Goal: Ask a question

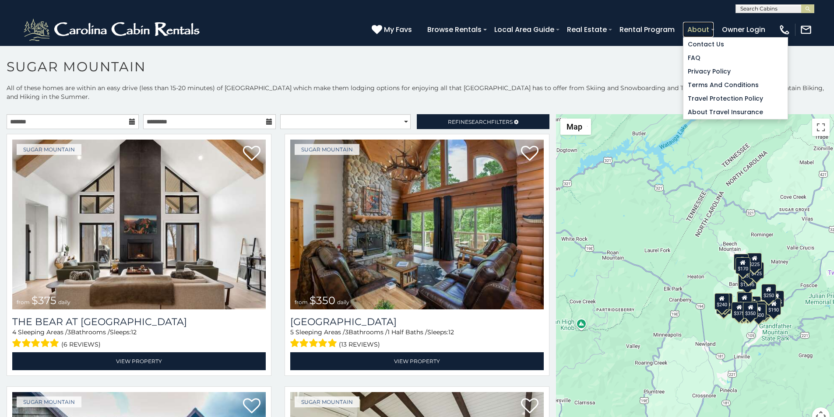
click at [713, 32] on link "About" at bounding box center [698, 29] width 31 height 15
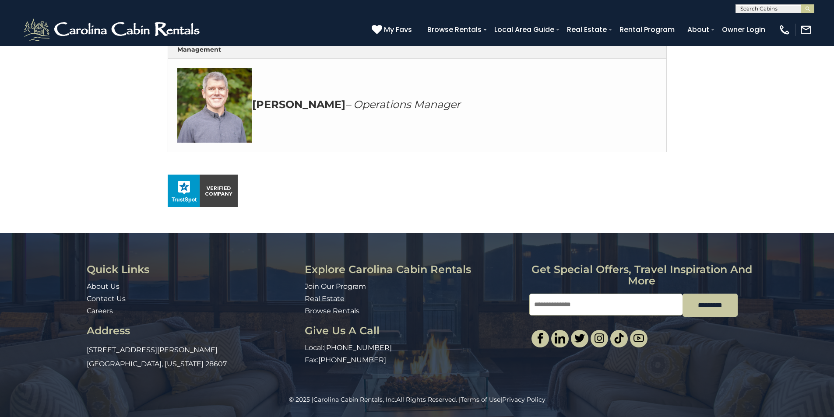
scroll to position [507, 0]
click at [831, 241] on div "Quick Links About Us Contact Us Careers Address 491 George Wilson Road Boone, N…" at bounding box center [417, 314] width 834 height 162
click at [832, 326] on div "Quick Links About Us Contact Us Careers Address 491 George Wilson Road Boone, N…" at bounding box center [417, 314] width 834 height 162
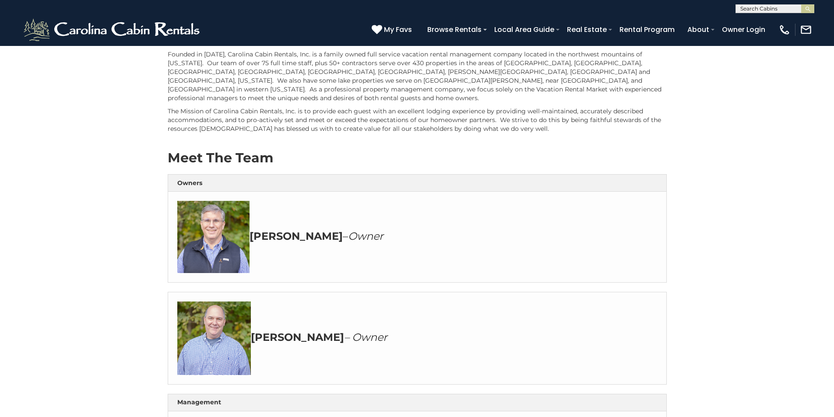
scroll to position [0, 0]
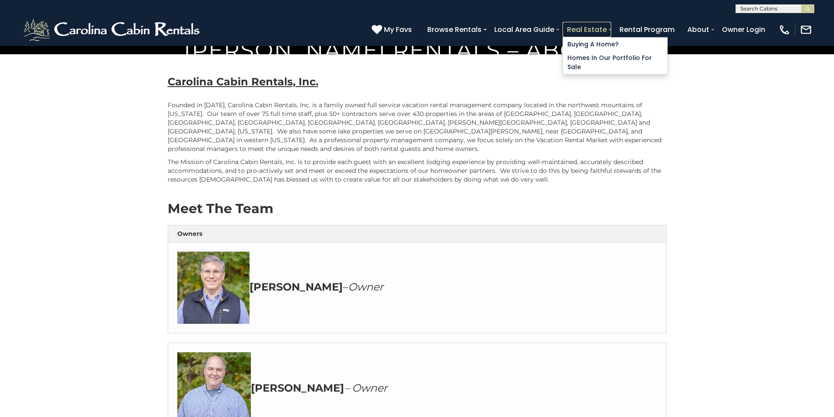
click at [611, 30] on link "Real Estate" at bounding box center [586, 29] width 49 height 15
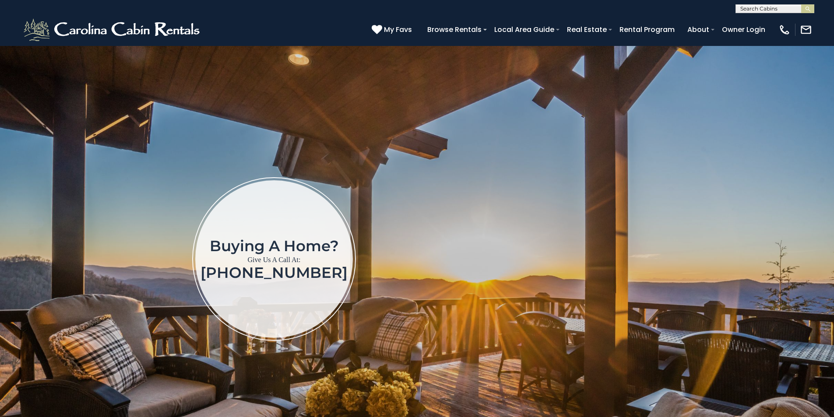
click at [832, 136] on img at bounding box center [417, 264] width 834 height 436
click at [831, 168] on img at bounding box center [417, 264] width 834 height 436
click at [831, 204] on img at bounding box center [417, 264] width 834 height 436
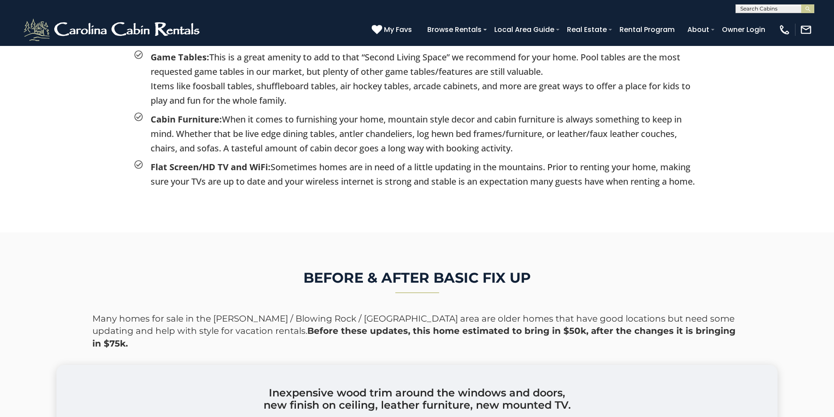
scroll to position [1532, 0]
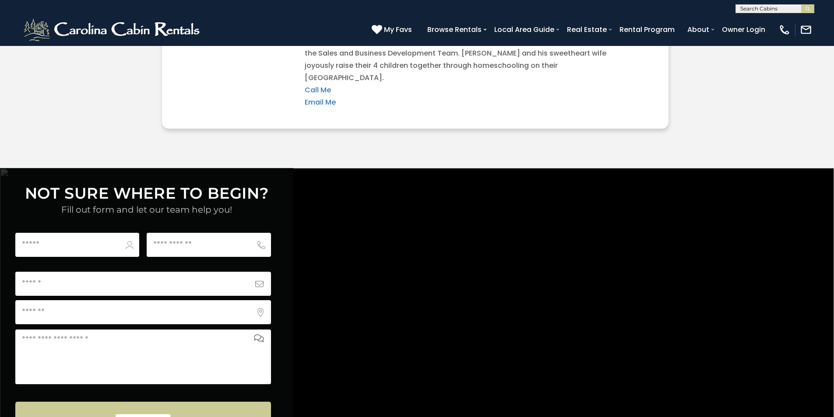
scroll to position [3209, 0]
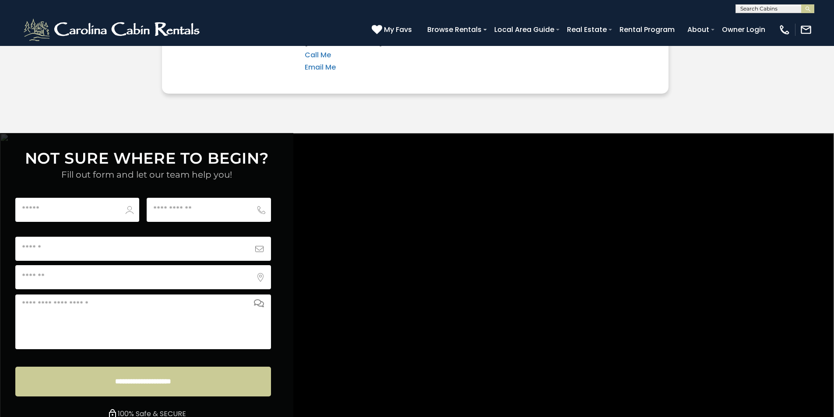
click at [418, 133] on div "**********" at bounding box center [417, 284] width 834 height 302
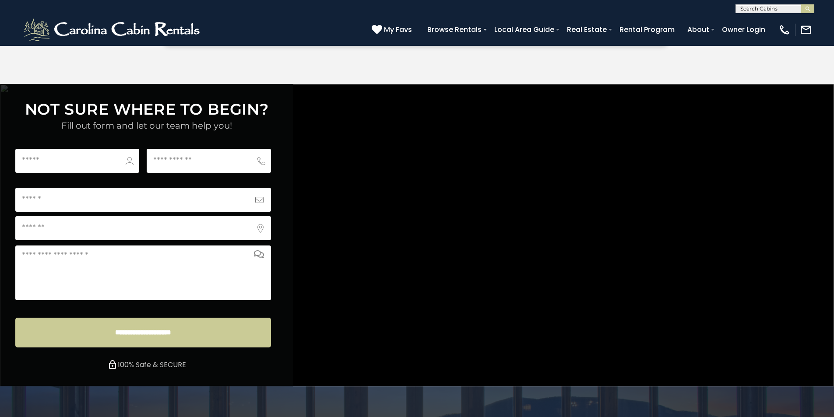
scroll to position [3259, 0]
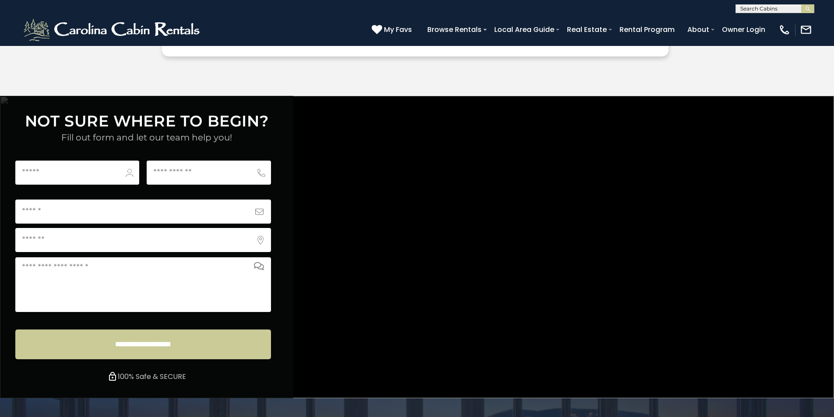
scroll to position [3241, 0]
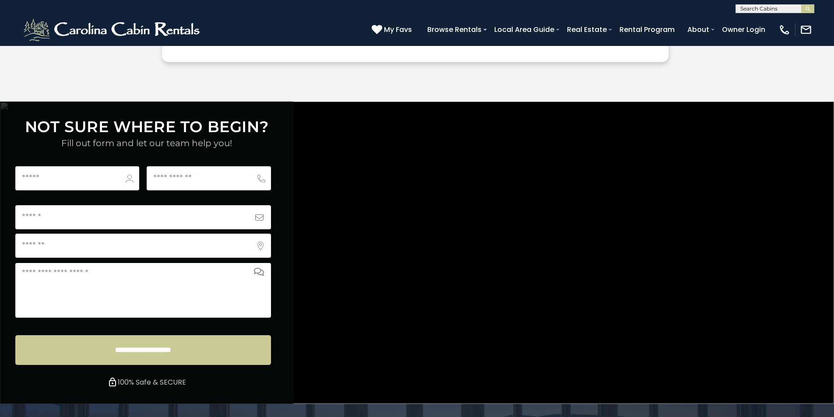
click at [417, 125] on div "**********" at bounding box center [417, 253] width 834 height 302
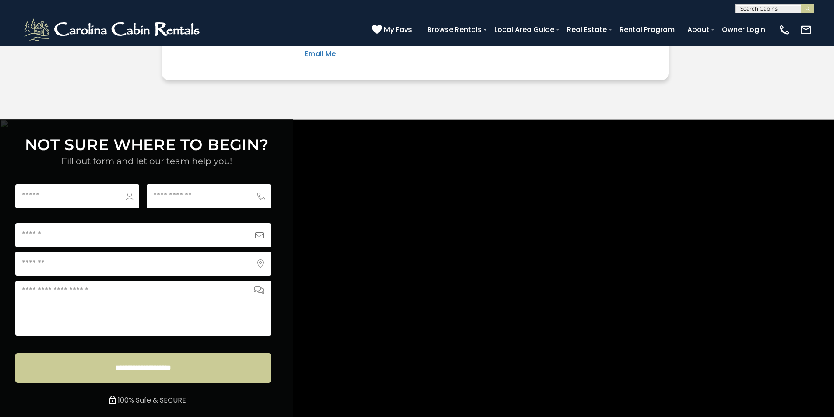
scroll to position [3186, 0]
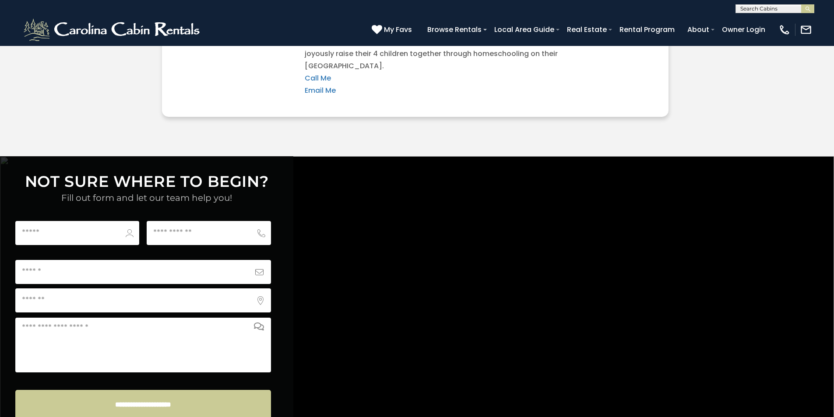
click at [174, 318] on textarea "Comments or Questions" at bounding box center [143, 345] width 256 height 55
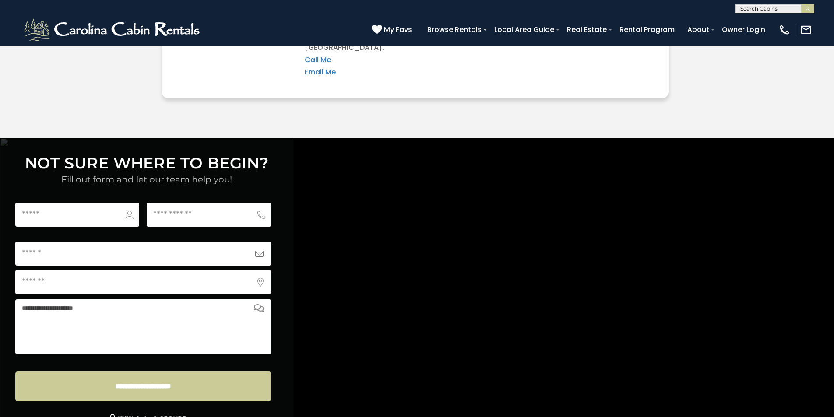
scroll to position [3259, 0]
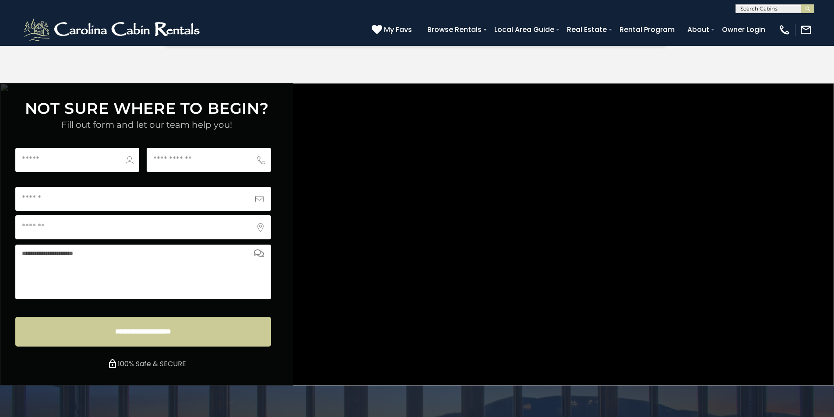
type textarea "**********"
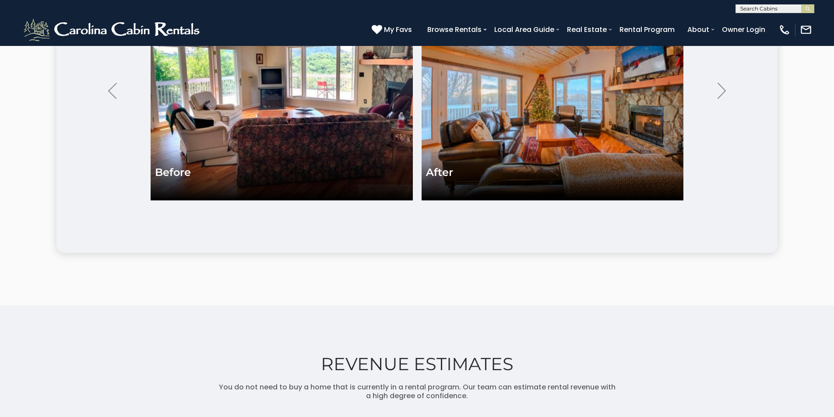
scroll to position [1946, 0]
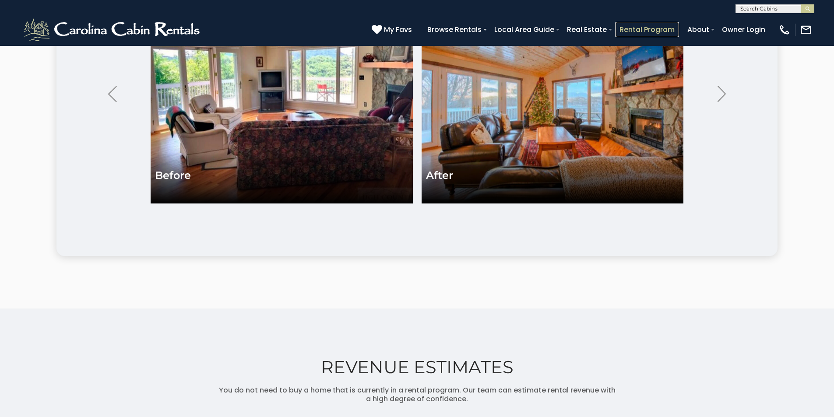
click at [666, 29] on link "Rental Program" at bounding box center [647, 29] width 64 height 15
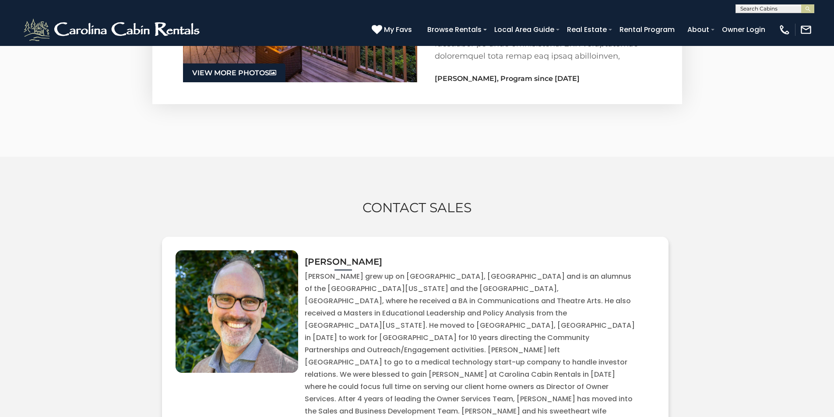
scroll to position [1550, 0]
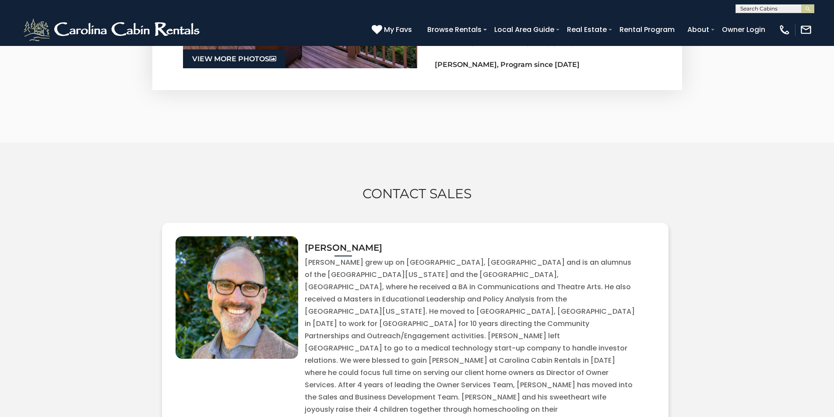
click at [831, 270] on div "Contact Sales Todd Call Me Email Me" at bounding box center [417, 310] width 834 height 334
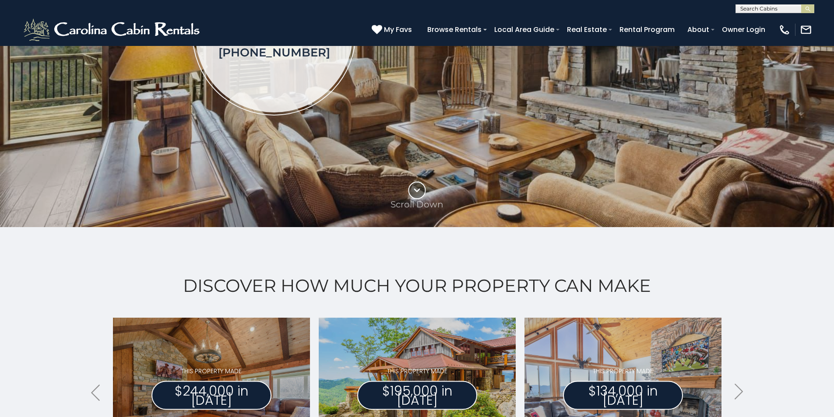
scroll to position [200, 0]
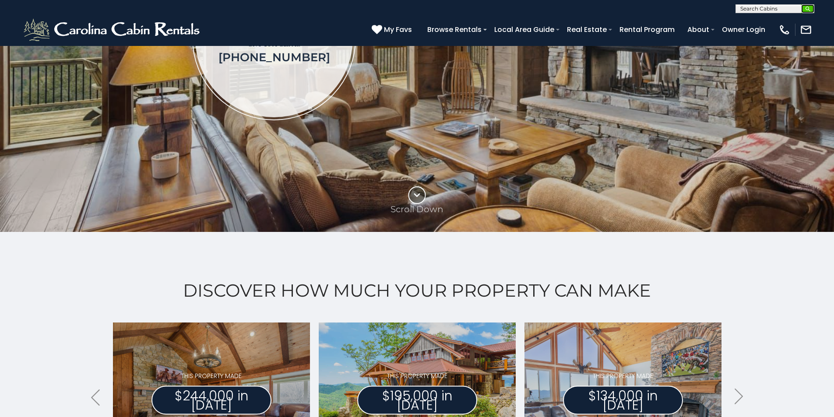
click at [809, 6] on img "submit" at bounding box center [807, 9] width 7 height 7
